Goal: Task Accomplishment & Management: Use online tool/utility

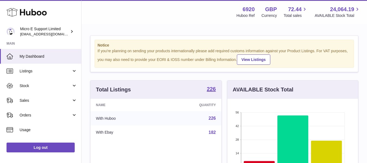
scroll to position [85, 131]
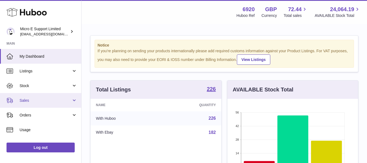
click at [26, 102] on span "Sales" at bounding box center [46, 100] width 52 height 5
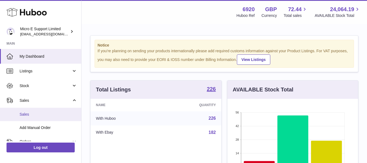
click at [25, 114] on span "Sales" at bounding box center [49, 114] width 58 height 5
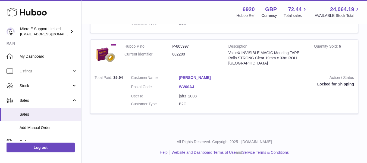
scroll to position [33, 0]
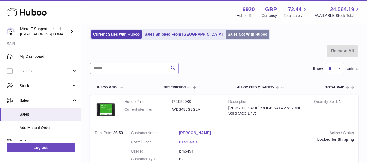
click at [226, 33] on link "Sales Not With Huboo" at bounding box center [247, 34] width 43 height 9
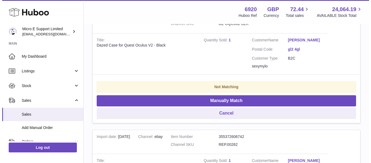
scroll to position [136, 0]
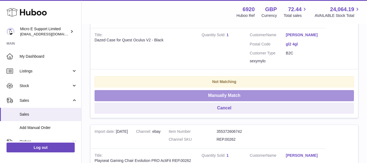
click at [232, 96] on button "Manually Match" at bounding box center [225, 95] width 260 height 11
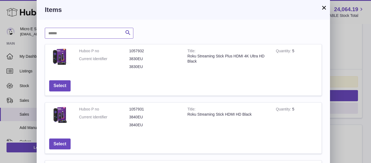
click at [88, 31] on input "text" at bounding box center [89, 33] width 89 height 11
type input "*****"
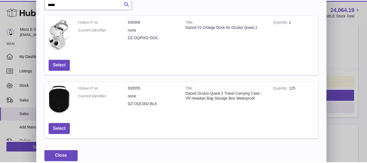
scroll to position [37, 0]
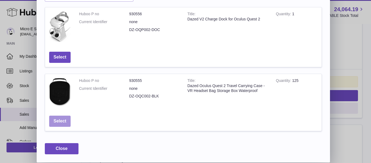
click at [61, 122] on button "Select" at bounding box center [59, 121] width 21 height 11
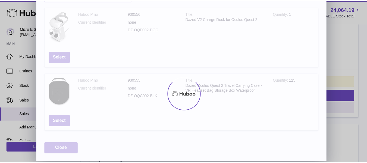
scroll to position [0, 0]
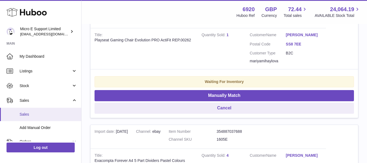
click at [31, 116] on span "Sales" at bounding box center [49, 114] width 58 height 5
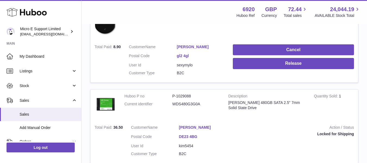
scroll to position [136, 0]
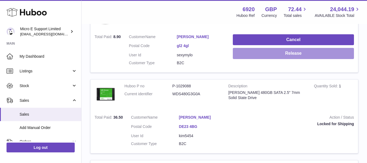
click at [291, 58] on button "Release" at bounding box center [293, 53] width 121 height 11
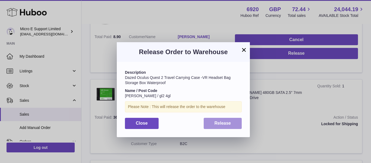
click at [220, 124] on span "Release" at bounding box center [223, 123] width 17 height 5
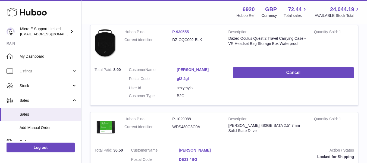
scroll to position [0, 0]
